Goal: Information Seeking & Learning: Learn about a topic

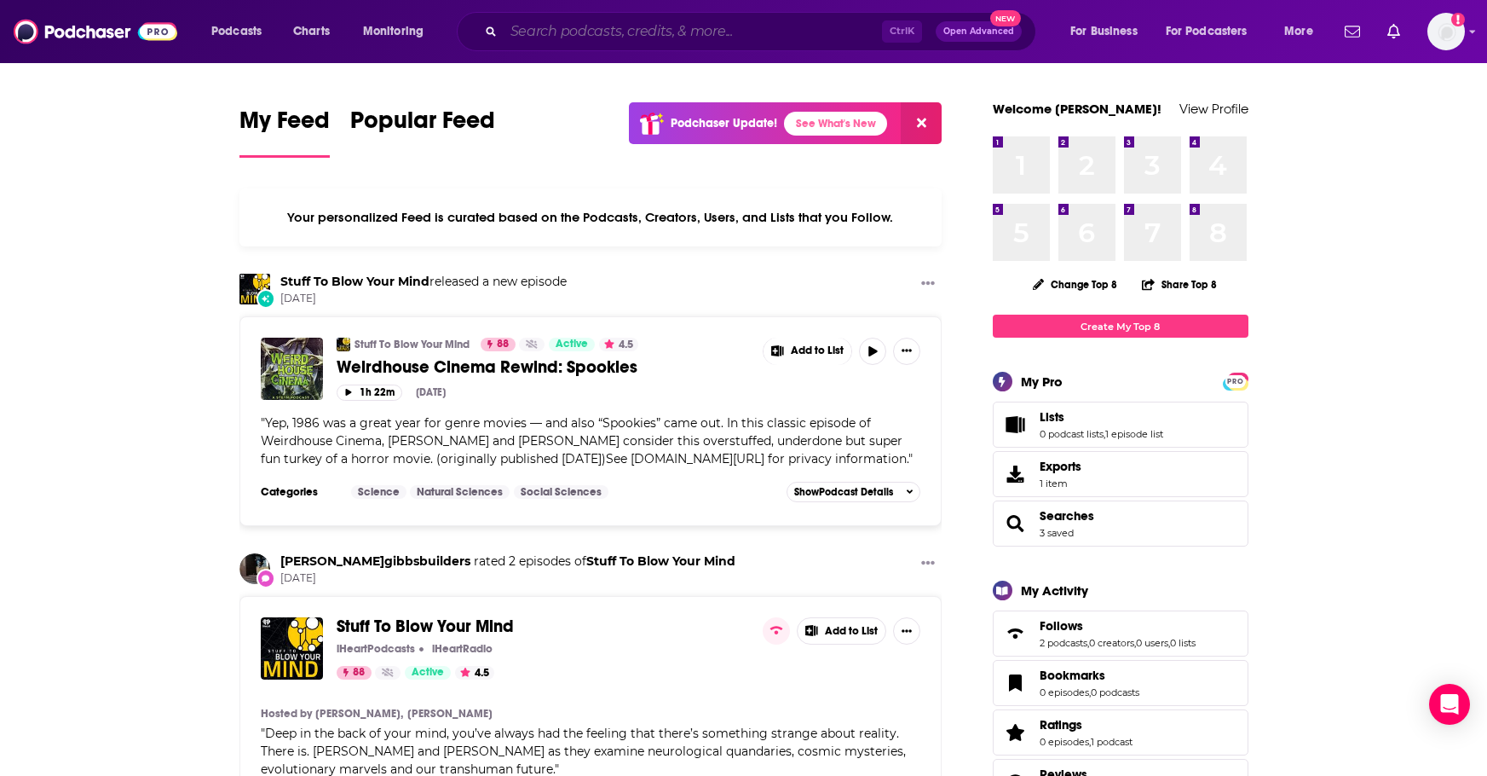
click at [648, 23] on input "Search podcasts, credits, & more..." at bounding box center [693, 31] width 378 height 27
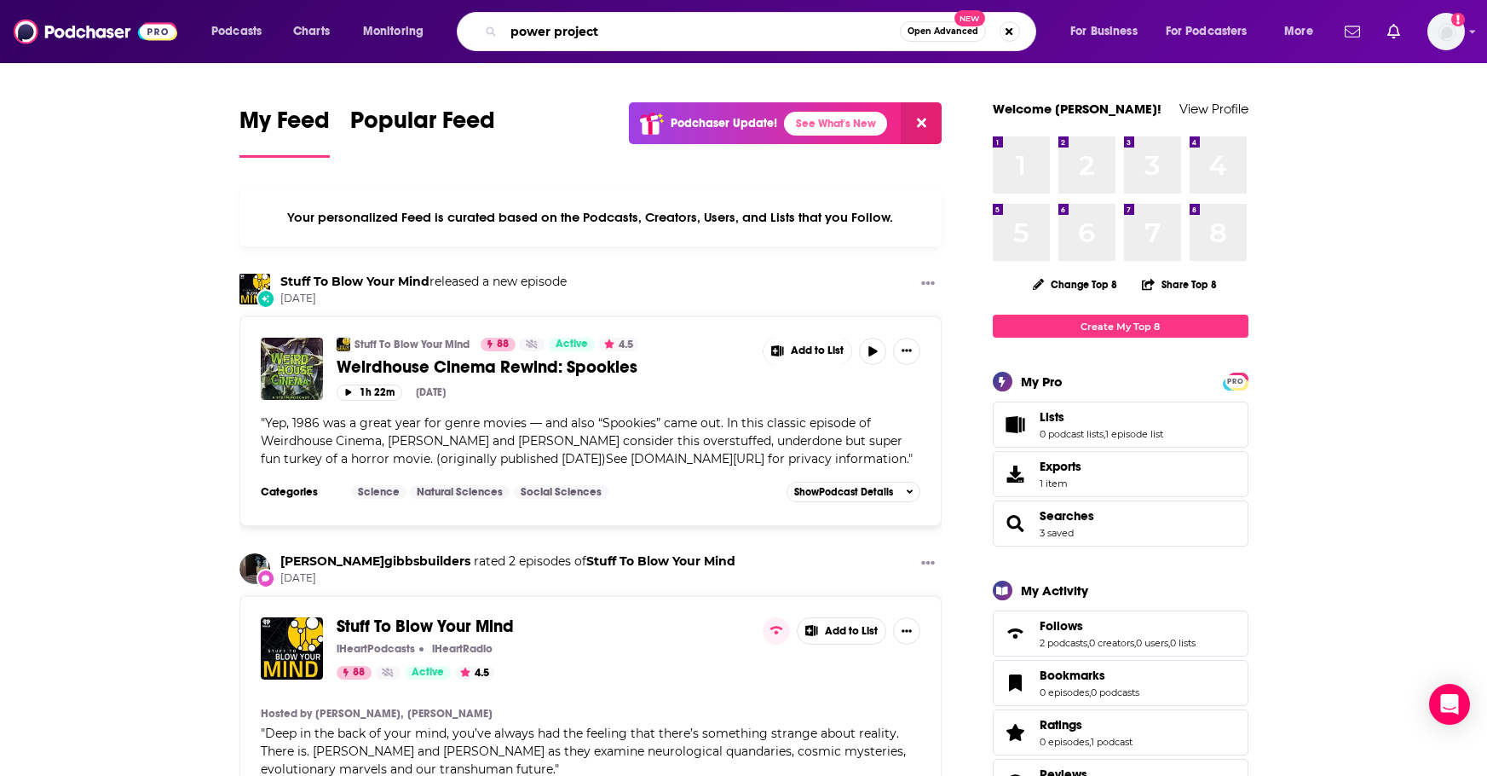
type input "power project"
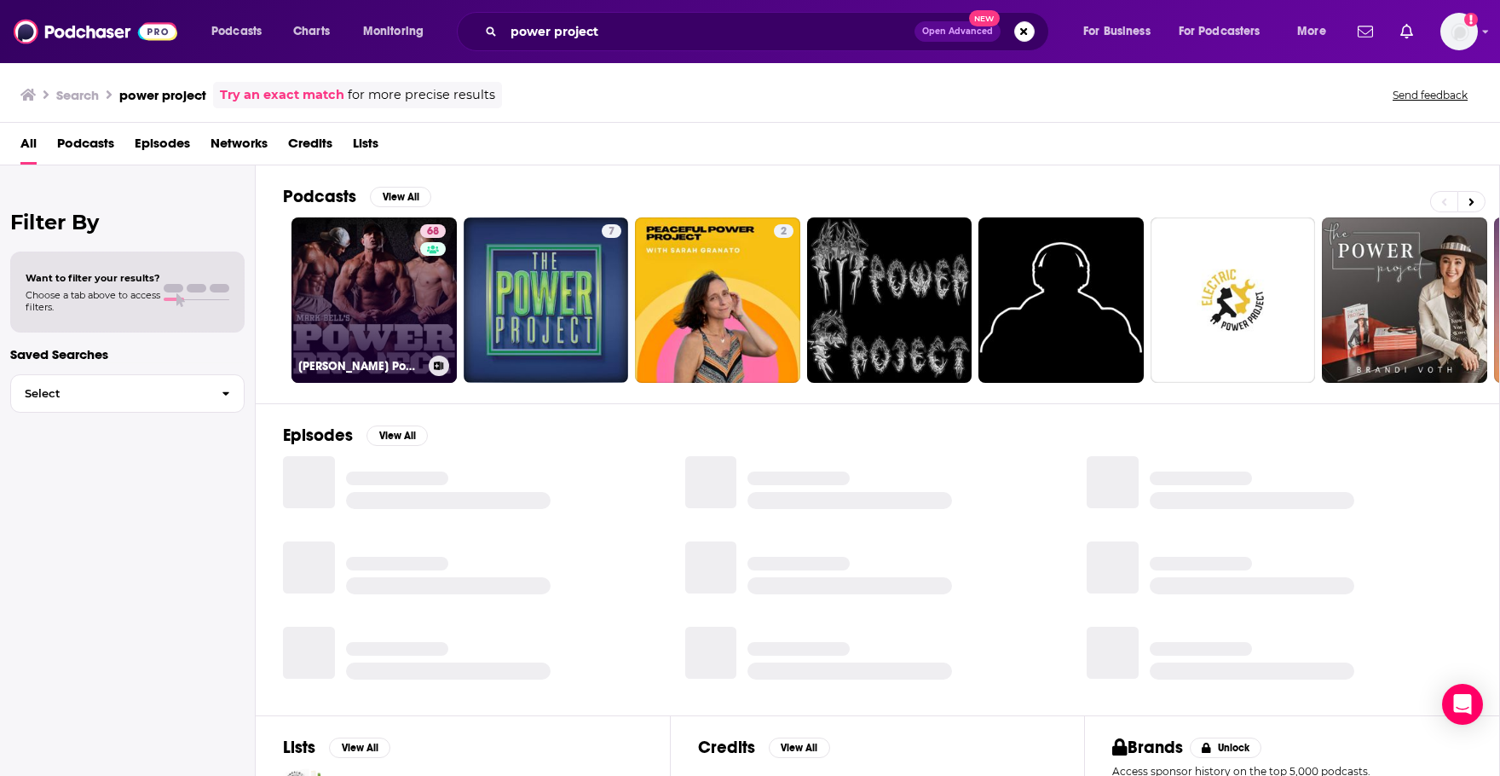
click at [338, 294] on link "68 [PERSON_NAME] Power Project" at bounding box center [374, 299] width 165 height 165
